Goal: Task Accomplishment & Management: Use online tool/utility

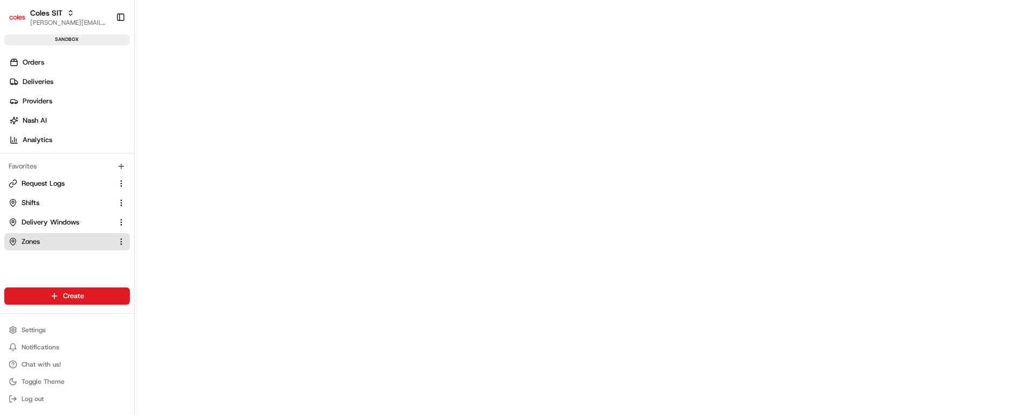
click at [31, 243] on span "Zones" at bounding box center [31, 242] width 18 height 10
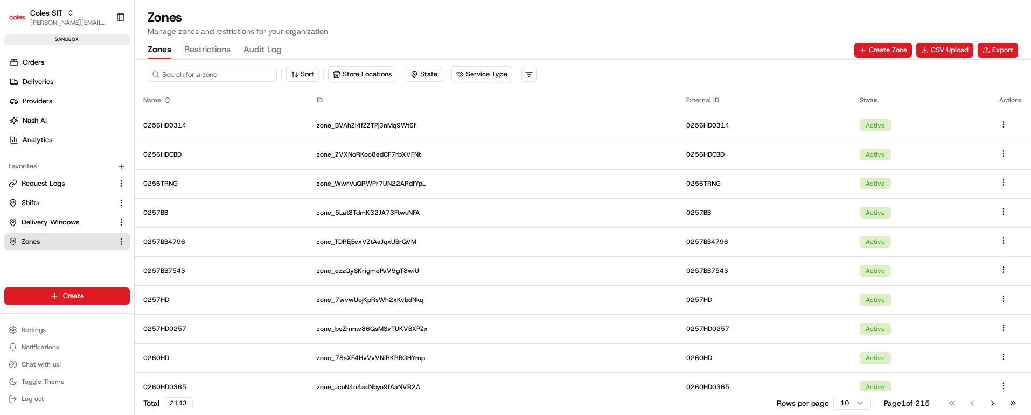
click at [186, 73] on input at bounding box center [212, 74] width 129 height 15
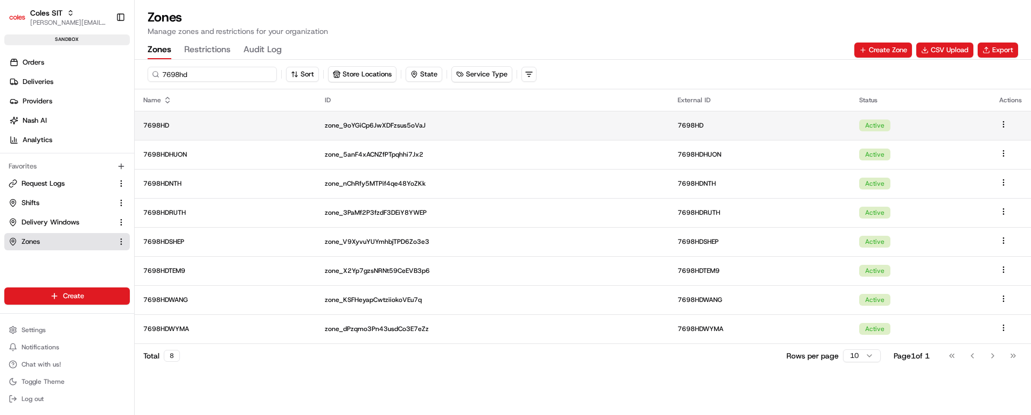
type input "7698hd"
click at [218, 127] on p "7698HD" at bounding box center [225, 125] width 164 height 9
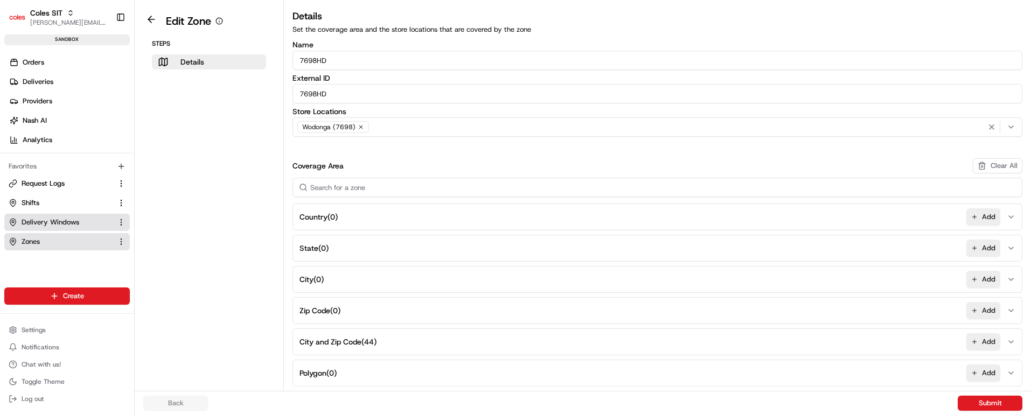
click at [31, 218] on span "Delivery Windows" at bounding box center [51, 223] width 58 height 10
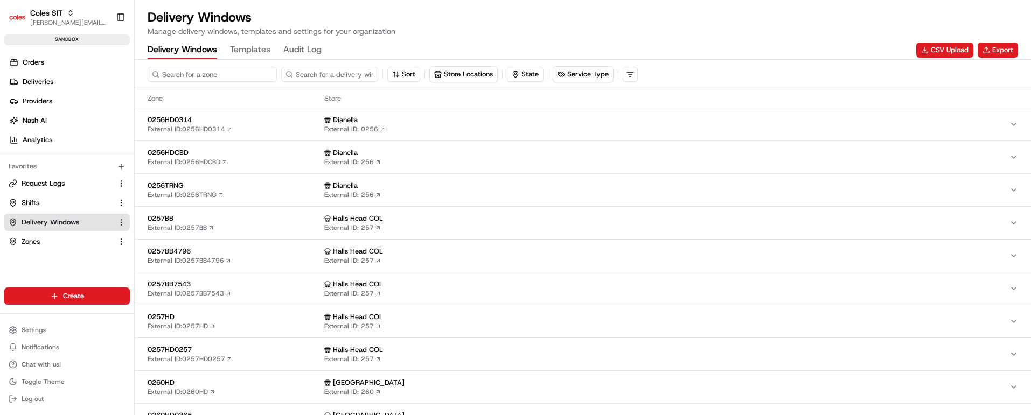
click at [199, 77] on input at bounding box center [212, 74] width 129 height 15
click at [953, 51] on button "CSV Upload" at bounding box center [944, 50] width 57 height 15
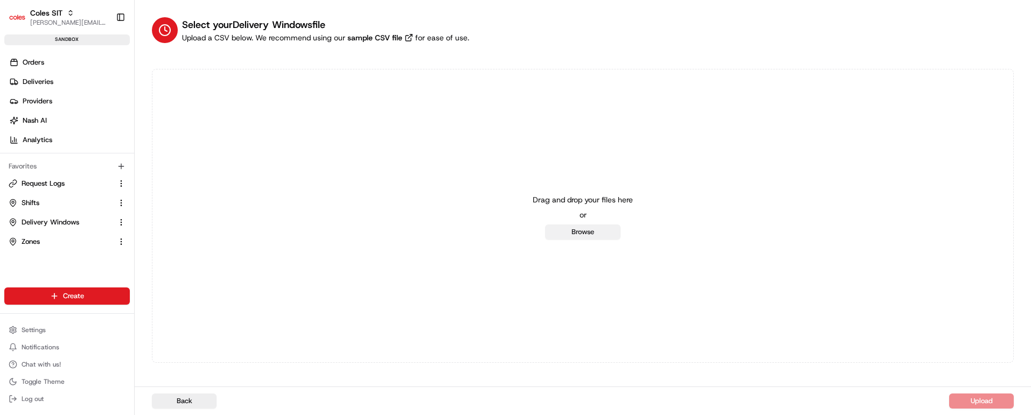
click at [578, 230] on button "Browse" at bounding box center [582, 232] width 75 height 15
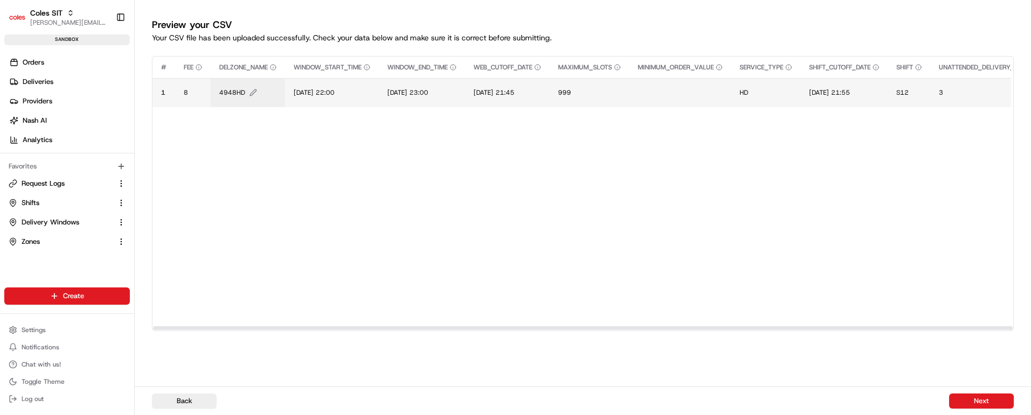
click at [235, 91] on span "4948HD" at bounding box center [232, 92] width 26 height 9
click at [245, 80] on input "4948HD" at bounding box center [285, 81] width 120 height 19
type input "7698HD"
click at [337, 78] on button at bounding box center [336, 81] width 15 height 19
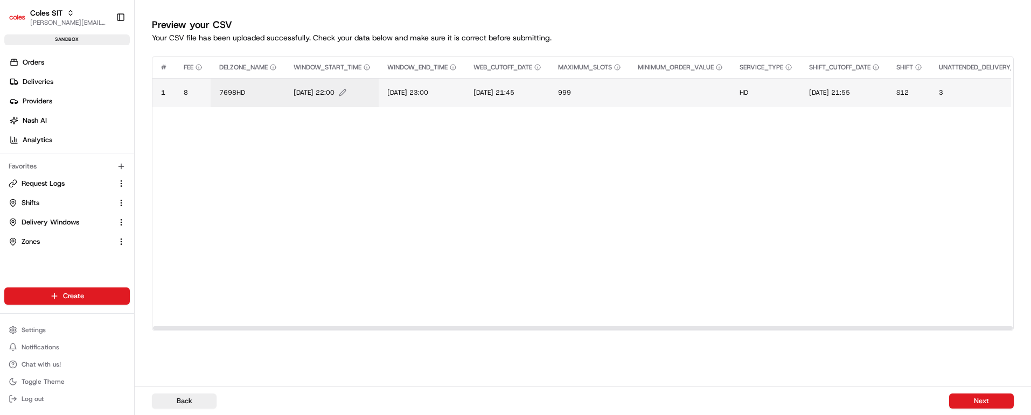
click at [316, 88] on span "[DATE] 22:00" at bounding box center [314, 92] width 41 height 9
click at [310, 81] on input "[DATE] 22:00" at bounding box center [360, 81] width 120 height 19
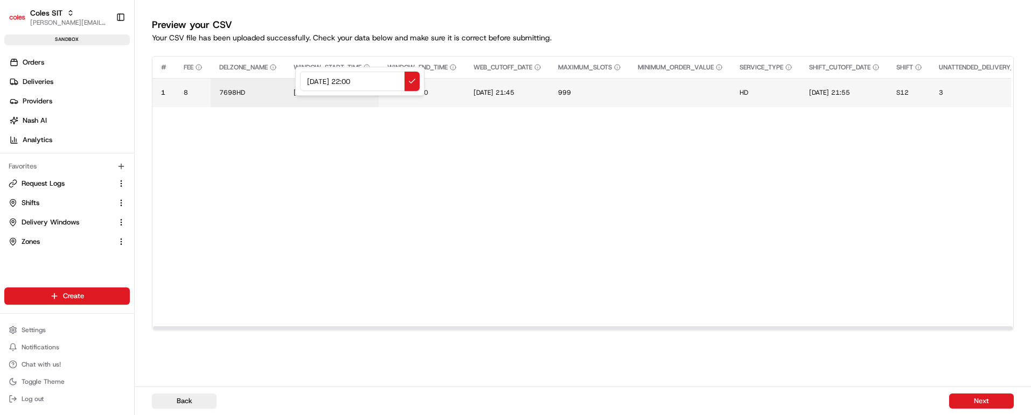
click at [310, 81] on input "[DATE] 22:00" at bounding box center [360, 81] width 120 height 19
click at [323, 79] on input "[DATE] 22:00" at bounding box center [360, 81] width 120 height 19
click at [357, 81] on input "[DATE] 22:00" at bounding box center [360, 81] width 120 height 19
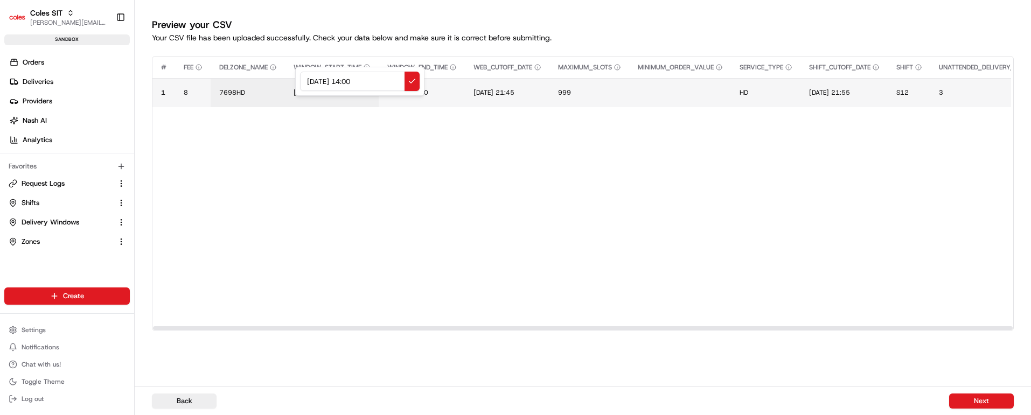
drag, startPoint x: 382, startPoint y: 80, endPoint x: 253, endPoint y: 78, distance: 128.8
click at [295, 78] on div "[DATE] 14:00" at bounding box center [359, 81] width 129 height 29
type input "[DATE] 14:00"
click at [414, 76] on button at bounding box center [412, 81] width 15 height 19
click at [427, 88] on span "[DATE] 23:00" at bounding box center [407, 92] width 41 height 9
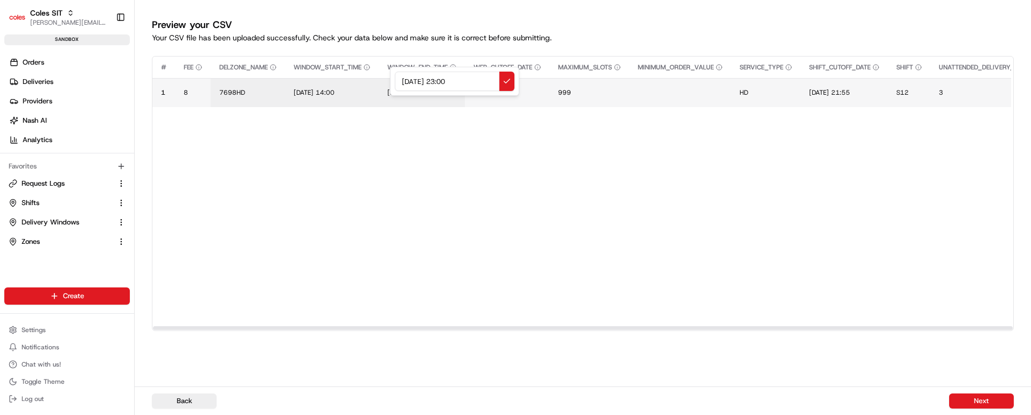
drag, startPoint x: 471, startPoint y: 82, endPoint x: 381, endPoint y: 75, distance: 90.7
click at [390, 75] on div "[DATE] 23:00" at bounding box center [454, 81] width 129 height 29
click at [450, 80] on input "[DATE] 14:00" at bounding box center [455, 81] width 120 height 19
type input "[DATE] 15:00"
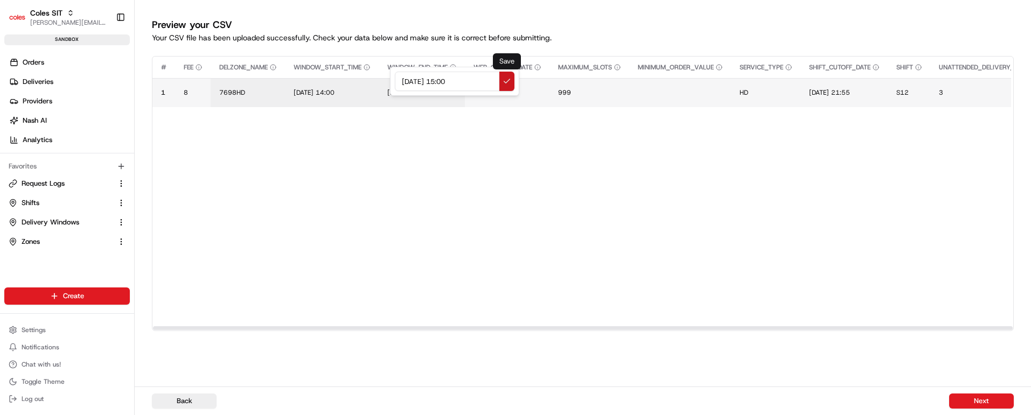
click at [504, 76] on button at bounding box center [506, 81] width 15 height 19
click at [503, 89] on span "[DATE] 21:45" at bounding box center [494, 92] width 41 height 9
drag, startPoint x: 563, startPoint y: 80, endPoint x: 470, endPoint y: 81, distance: 92.7
click at [479, 81] on div "[DATE] 21:45" at bounding box center [543, 81] width 129 height 29
click at [540, 80] on input "[DATE] 14:00" at bounding box center [544, 81] width 120 height 19
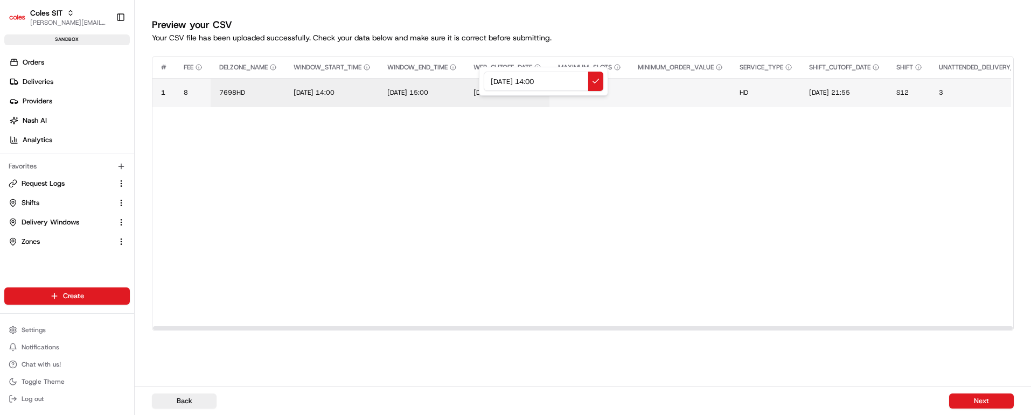
click at [540, 80] on input "[DATE] 14:00" at bounding box center [544, 81] width 120 height 19
type input "[DATE] 12:00"
drag, startPoint x: 573, startPoint y: 82, endPoint x: 470, endPoint y: 82, distance: 102.9
click at [479, 82] on div "[DATE] 12:00" at bounding box center [543, 81] width 129 height 29
click at [594, 79] on button at bounding box center [595, 81] width 15 height 19
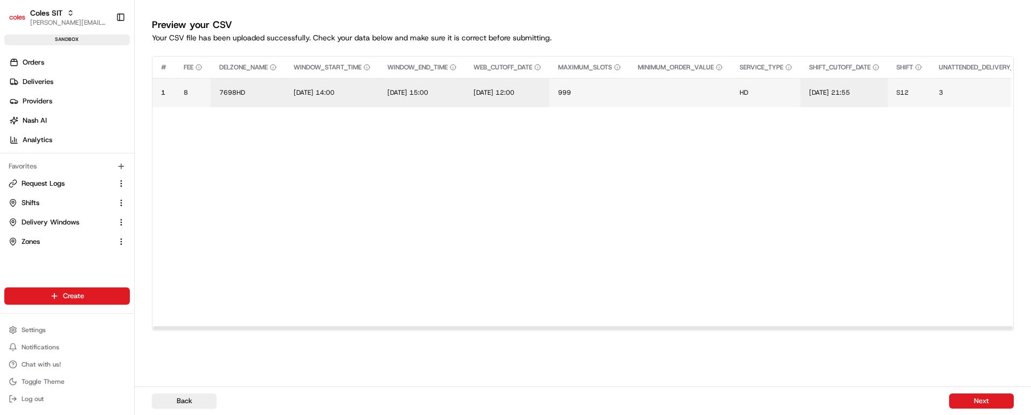
click at [861, 87] on td "[DATE] 21:55" at bounding box center [844, 92] width 87 height 29
click at [850, 93] on span "[DATE] 21:55" at bounding box center [829, 92] width 41 height 9
drag, startPoint x: 902, startPoint y: 81, endPoint x: 815, endPoint y: 80, distance: 87.3
click at [820, 80] on div "[DATE] 21:55" at bounding box center [884, 81] width 129 height 29
click at [893, 81] on input "[DATE] 12:00" at bounding box center [885, 81] width 120 height 19
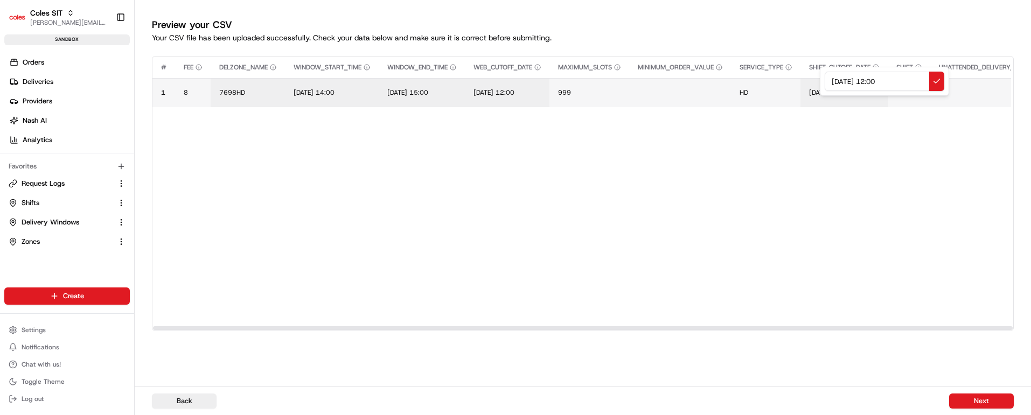
click at [893, 81] on input "[DATE] 12:00" at bounding box center [885, 81] width 120 height 19
type input "[DATE] 12:10"
click at [938, 80] on button at bounding box center [936, 81] width 15 height 19
click at [909, 91] on span "S12" at bounding box center [902, 92] width 12 height 9
click at [927, 82] on input "S12" at bounding box center [974, 81] width 120 height 19
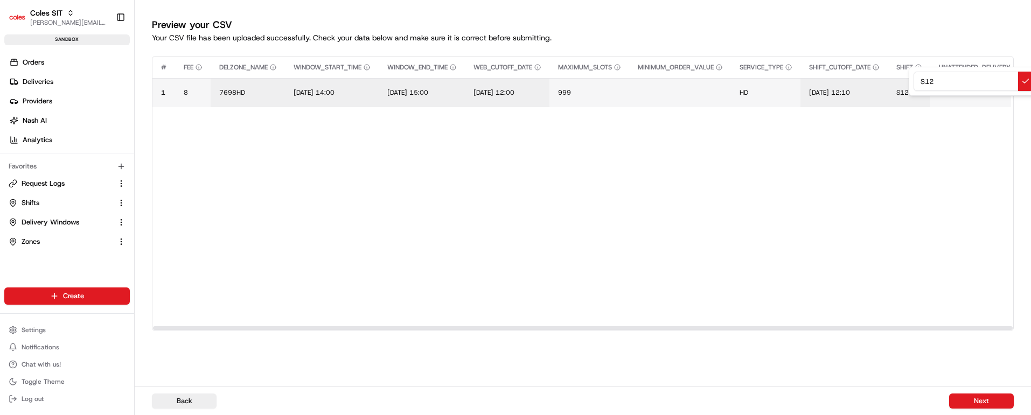
click at [927, 82] on input "S12" at bounding box center [974, 81] width 120 height 19
type input "VT32"
click at [1024, 82] on button at bounding box center [1025, 81] width 15 height 19
click at [979, 400] on button "Next" at bounding box center [981, 401] width 65 height 15
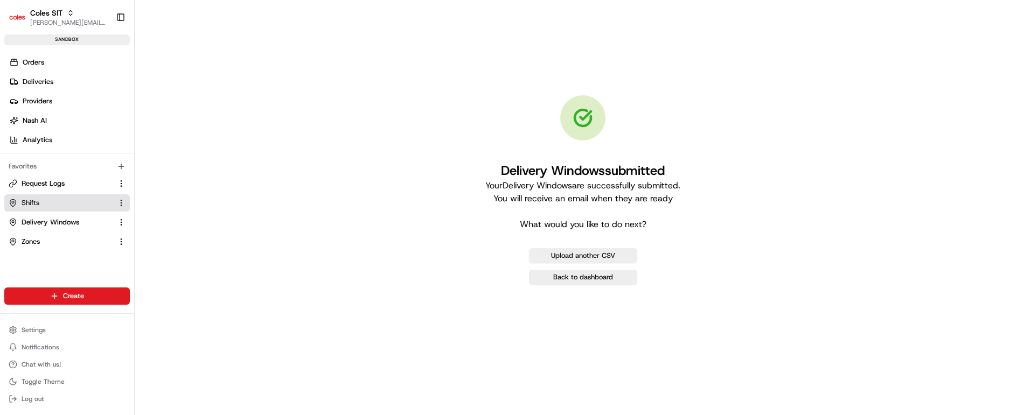
click at [41, 202] on link "Shifts" at bounding box center [61, 203] width 104 height 10
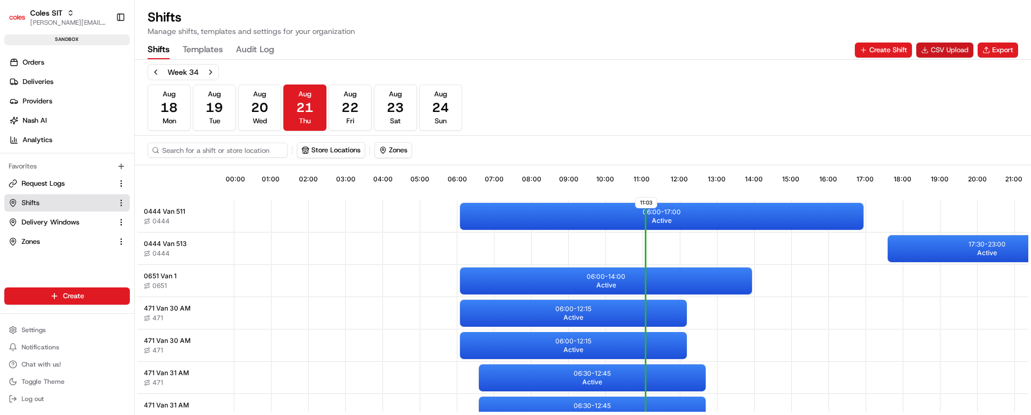
click at [953, 50] on button "CSV Upload" at bounding box center [944, 50] width 57 height 15
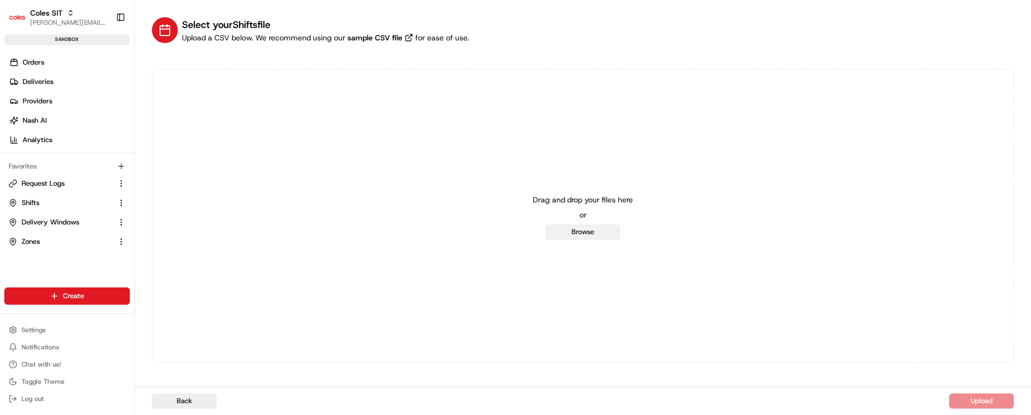
click at [589, 230] on button "Browse" at bounding box center [582, 232] width 75 height 15
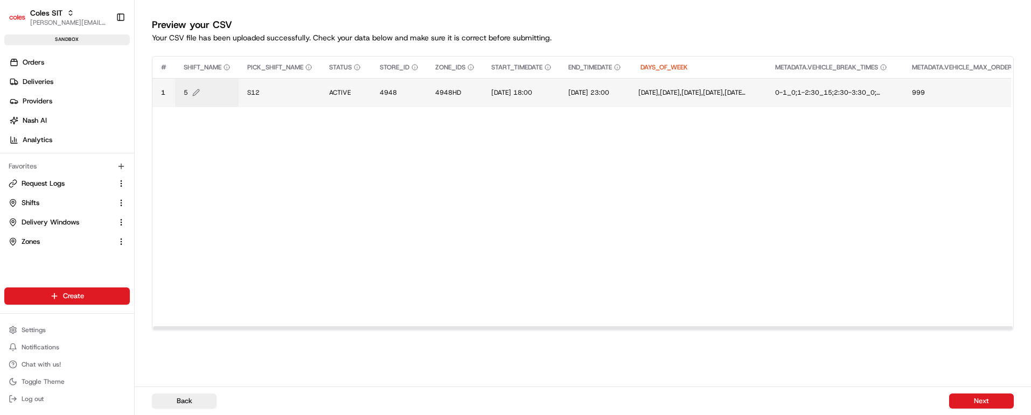
click at [185, 92] on span "5" at bounding box center [186, 92] width 4 height 9
type input "6"
click at [300, 77] on button at bounding box center [300, 81] width 15 height 19
click at [256, 94] on span "S12" at bounding box center [253, 92] width 12 height 9
click at [269, 80] on input "S12" at bounding box center [313, 81] width 120 height 19
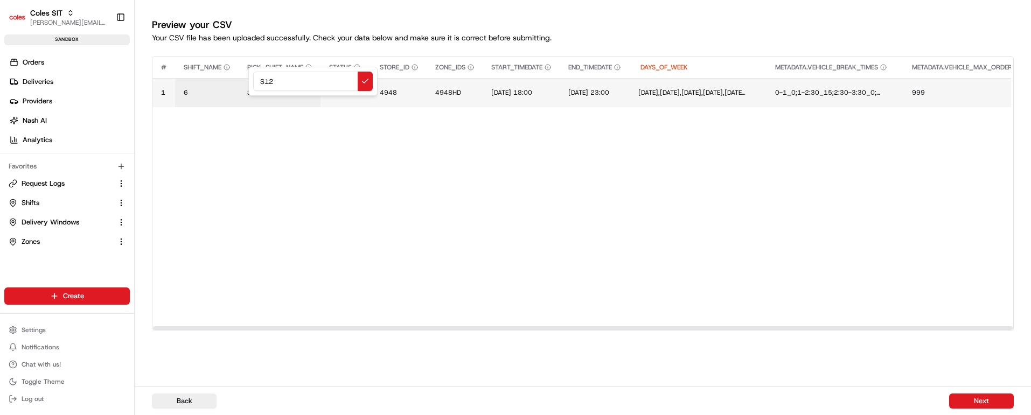
click at [269, 80] on input "S12" at bounding box center [313, 81] width 120 height 19
type input "VT32"
click at [366, 83] on button at bounding box center [365, 81] width 15 height 19
click at [393, 92] on span "4948" at bounding box center [388, 92] width 17 height 9
click at [399, 79] on input "4948" at bounding box center [446, 81] width 120 height 19
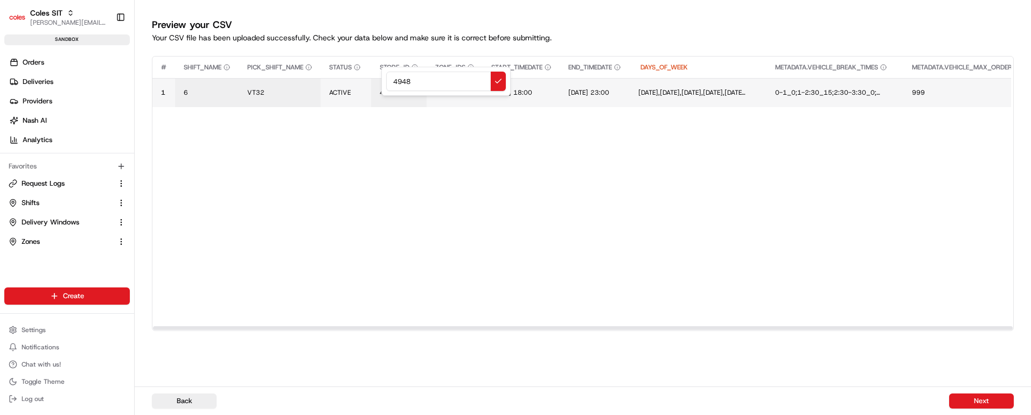
click at [399, 79] on input "4948" at bounding box center [446, 81] width 120 height 19
type input "7698"
click at [497, 78] on button at bounding box center [498, 81] width 15 height 19
click at [451, 93] on span "4948HD" at bounding box center [448, 92] width 26 height 9
click at [463, 82] on input "4948HD" at bounding box center [502, 81] width 120 height 19
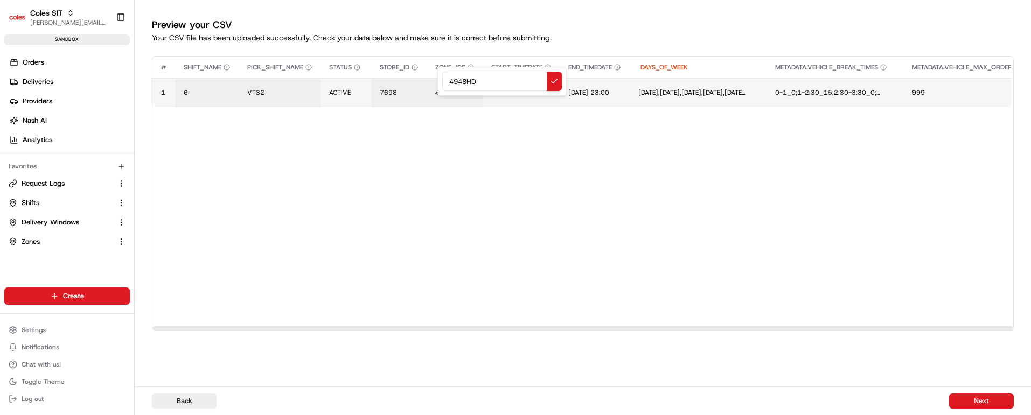
click at [463, 82] on input "4948HD" at bounding box center [502, 81] width 120 height 19
type input "7698HD"
click at [552, 81] on button at bounding box center [554, 81] width 15 height 19
click at [522, 92] on span "[DATE] 18:00" at bounding box center [511, 92] width 41 height 9
drag, startPoint x: 575, startPoint y: 78, endPoint x: 491, endPoint y: 79, distance: 84.6
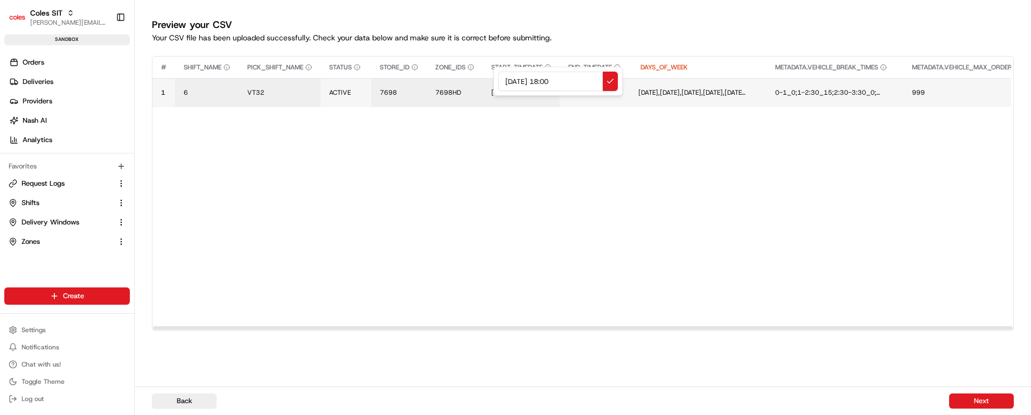
click at [494, 79] on div "[DATE] 18:00" at bounding box center [558, 81] width 129 height 29
click at [555, 80] on input "[DATE] 12:00" at bounding box center [558, 81] width 120 height 19
type input "[DATE] 13:00"
drag, startPoint x: 582, startPoint y: 78, endPoint x: 475, endPoint y: 86, distance: 107.5
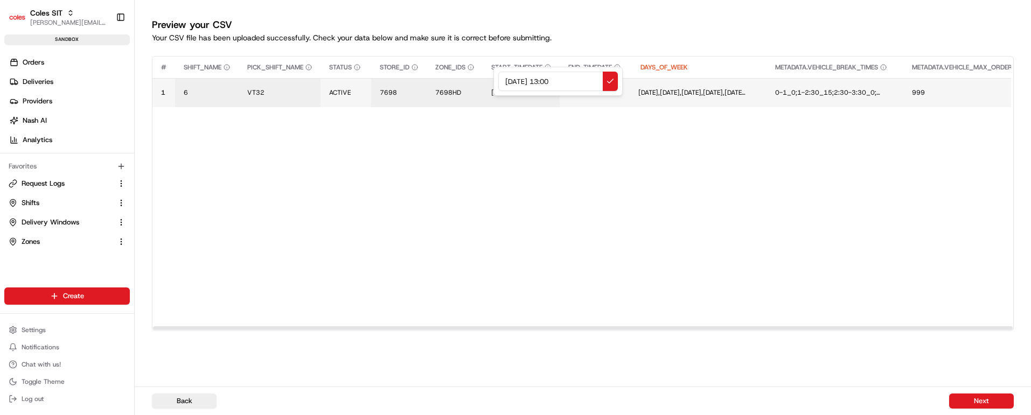
click at [494, 86] on div "[DATE] 13:00" at bounding box center [558, 81] width 129 height 29
click at [608, 77] on button at bounding box center [610, 81] width 15 height 19
click at [613, 89] on span "[DATE] 23:00" at bounding box center [592, 92] width 41 height 9
drag, startPoint x: 681, startPoint y: 78, endPoint x: 567, endPoint y: 80, distance: 113.7
click at [594, 80] on div "[DATE] 23:00" at bounding box center [658, 81] width 129 height 29
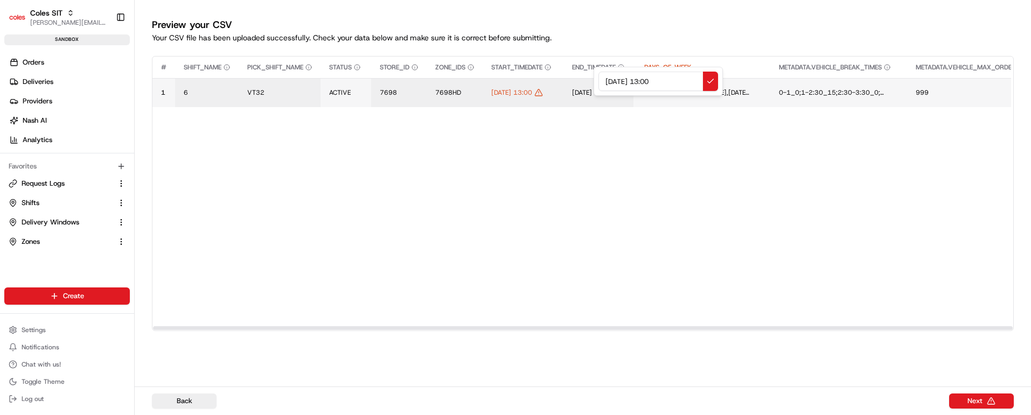
click at [654, 77] on input "[DATE] 13:00" at bounding box center [659, 81] width 120 height 19
type input "[DATE] 16:00"
click at [711, 78] on button at bounding box center [710, 81] width 15 height 19
drag, startPoint x: 618, startPoint y: 326, endPoint x: 415, endPoint y: 310, distance: 204.3
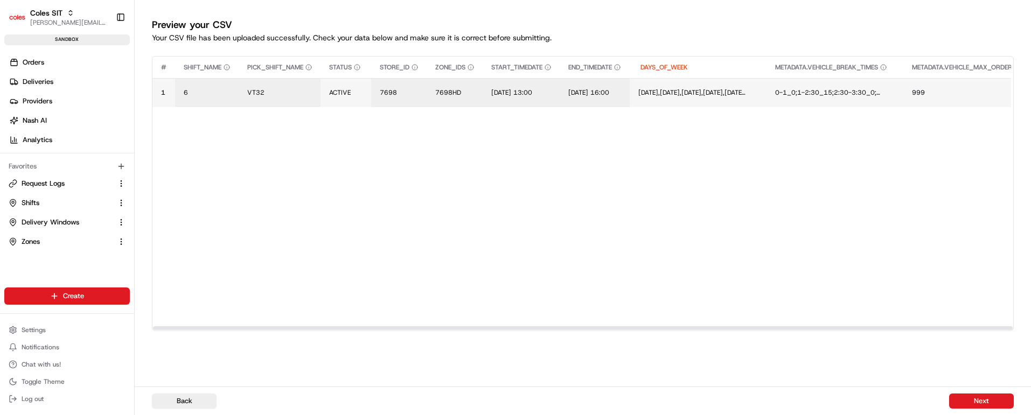
click at [369, 326] on div at bounding box center [583, 328] width 860 height 4
click at [974, 400] on button "Next" at bounding box center [981, 401] width 65 height 15
